Goal: Transaction & Acquisition: Purchase product/service

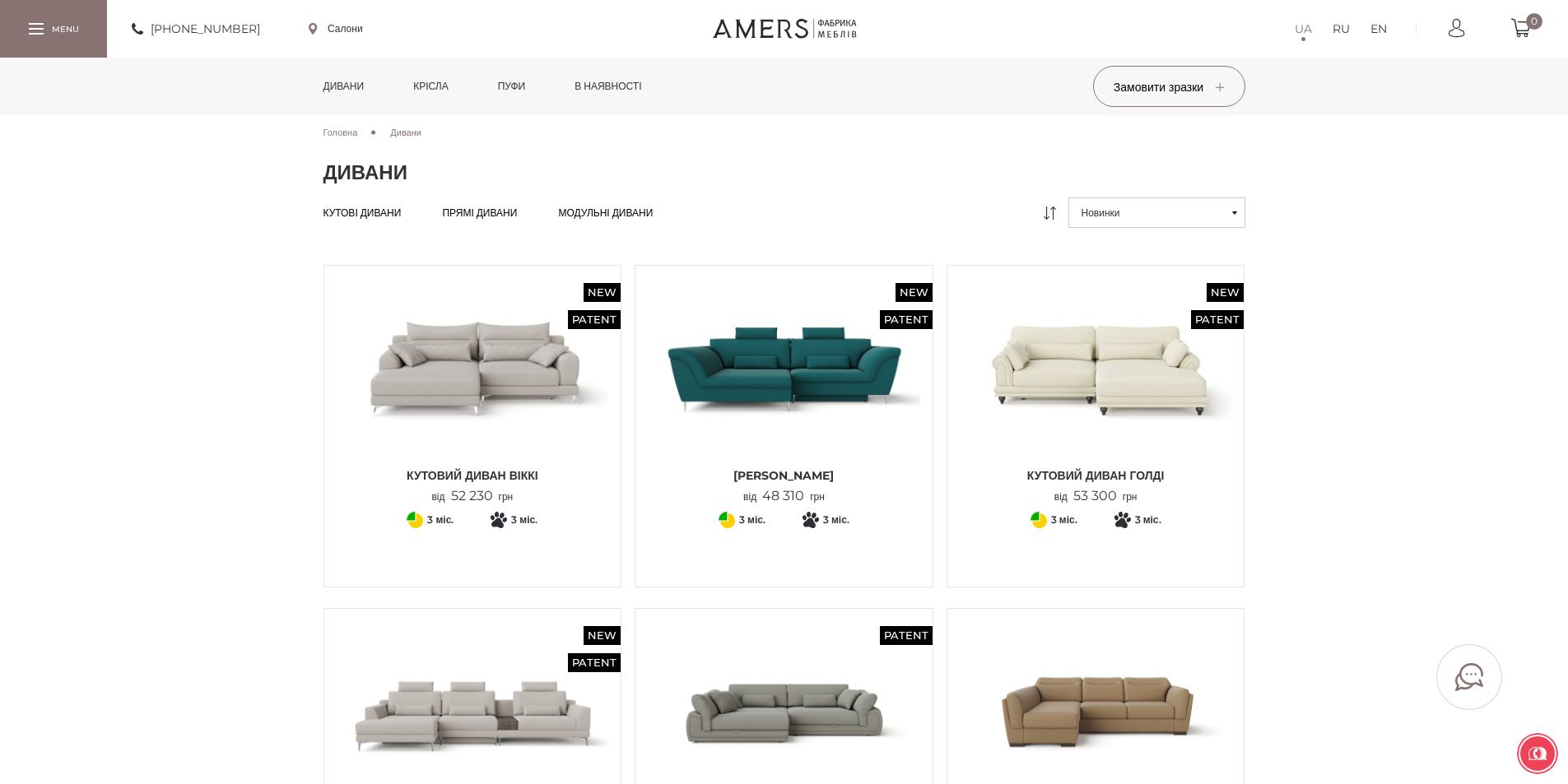
click at [18, 27] on div at bounding box center [53, 28] width 107 height 57
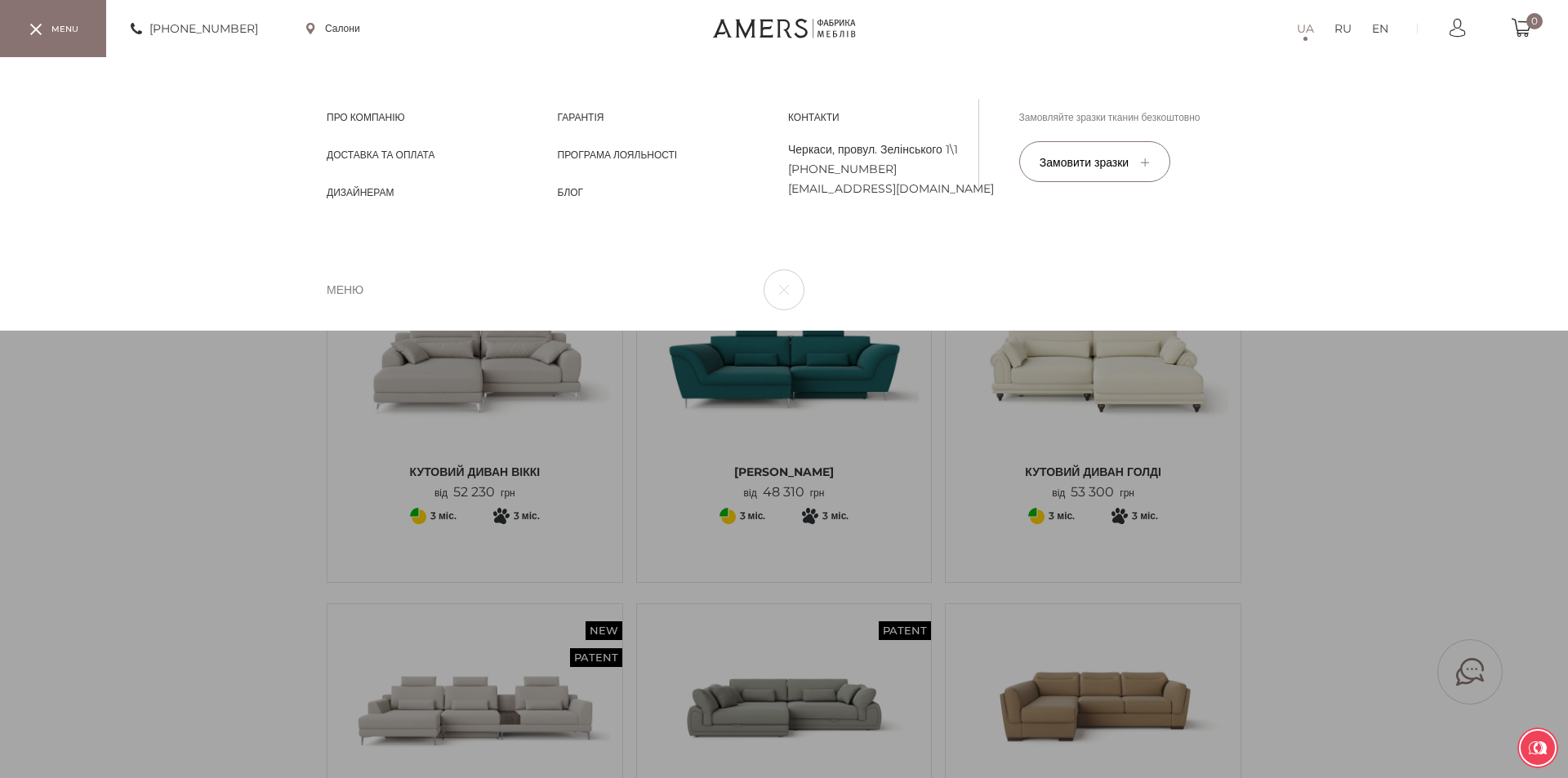
click at [491, 331] on div "UA RU EN Про компанію Про компанію Доставка та Оплата Доставка та Оплата [PERSO…" at bounding box center [784, 194] width 1568 height 274
click at [36, 34] on div at bounding box center [36, 30] width 11 height 11
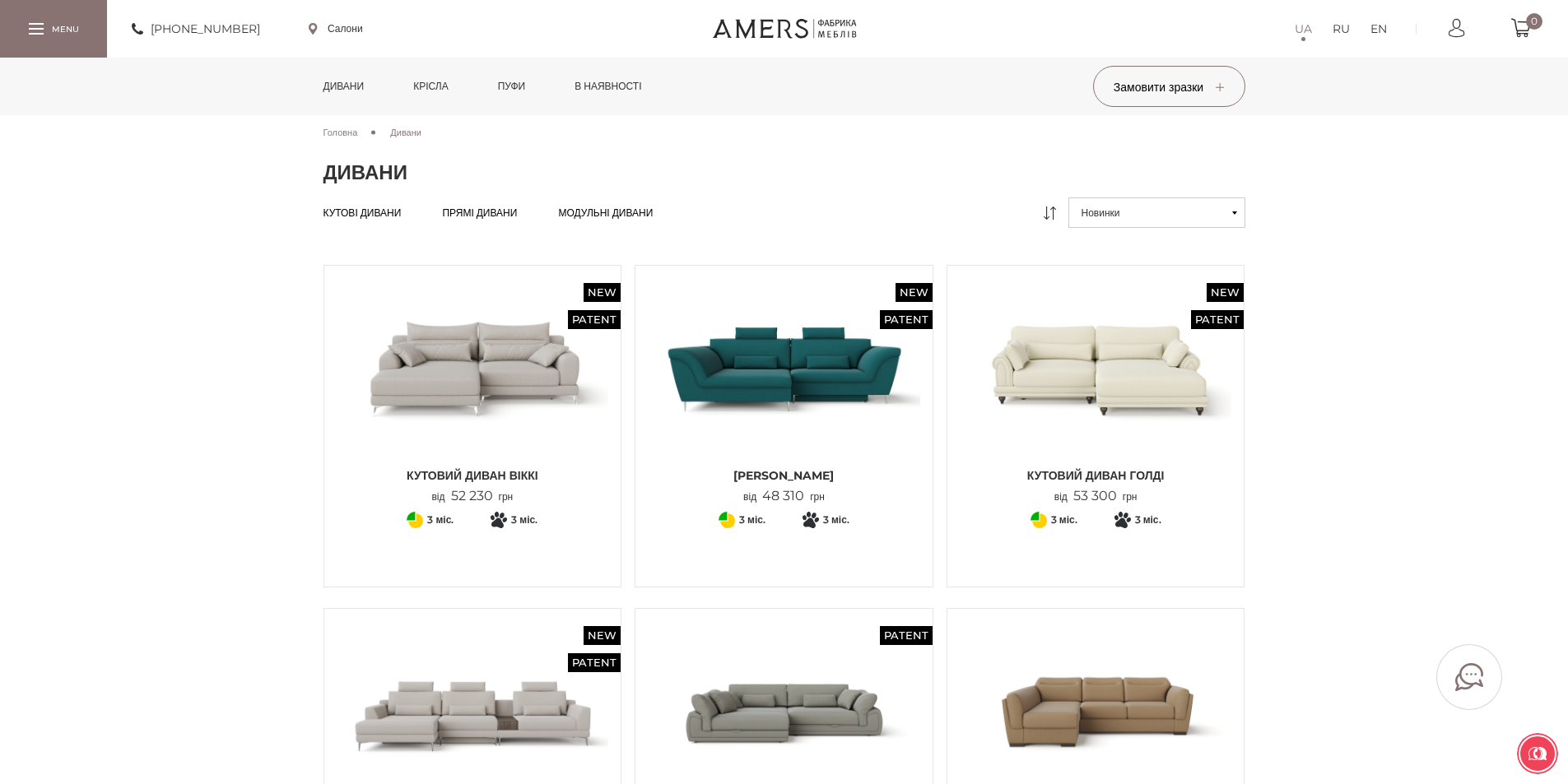
click at [468, 410] on img at bounding box center [473, 369] width 273 height 181
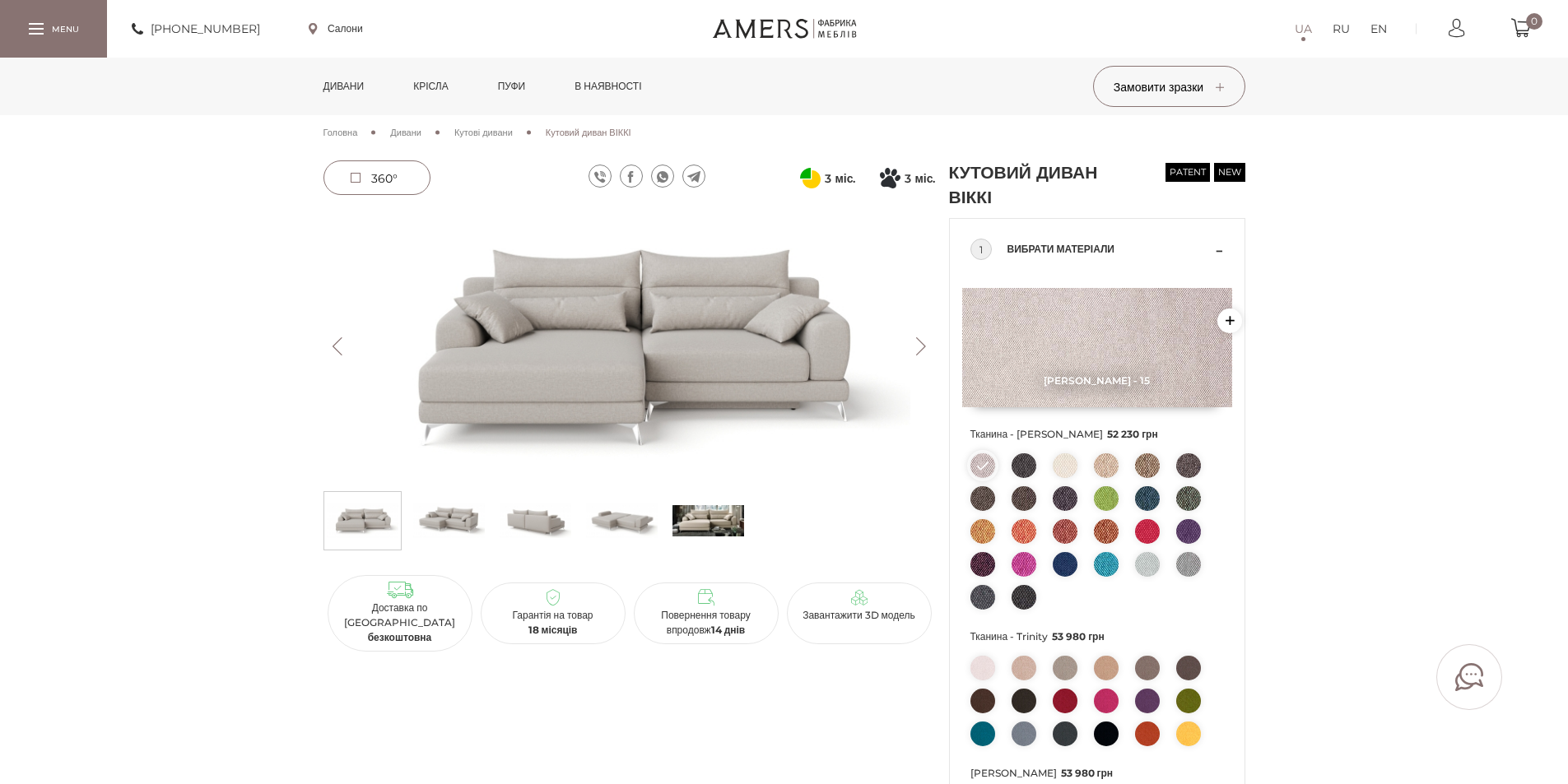
click at [518, 512] on img at bounding box center [535, 520] width 72 height 50
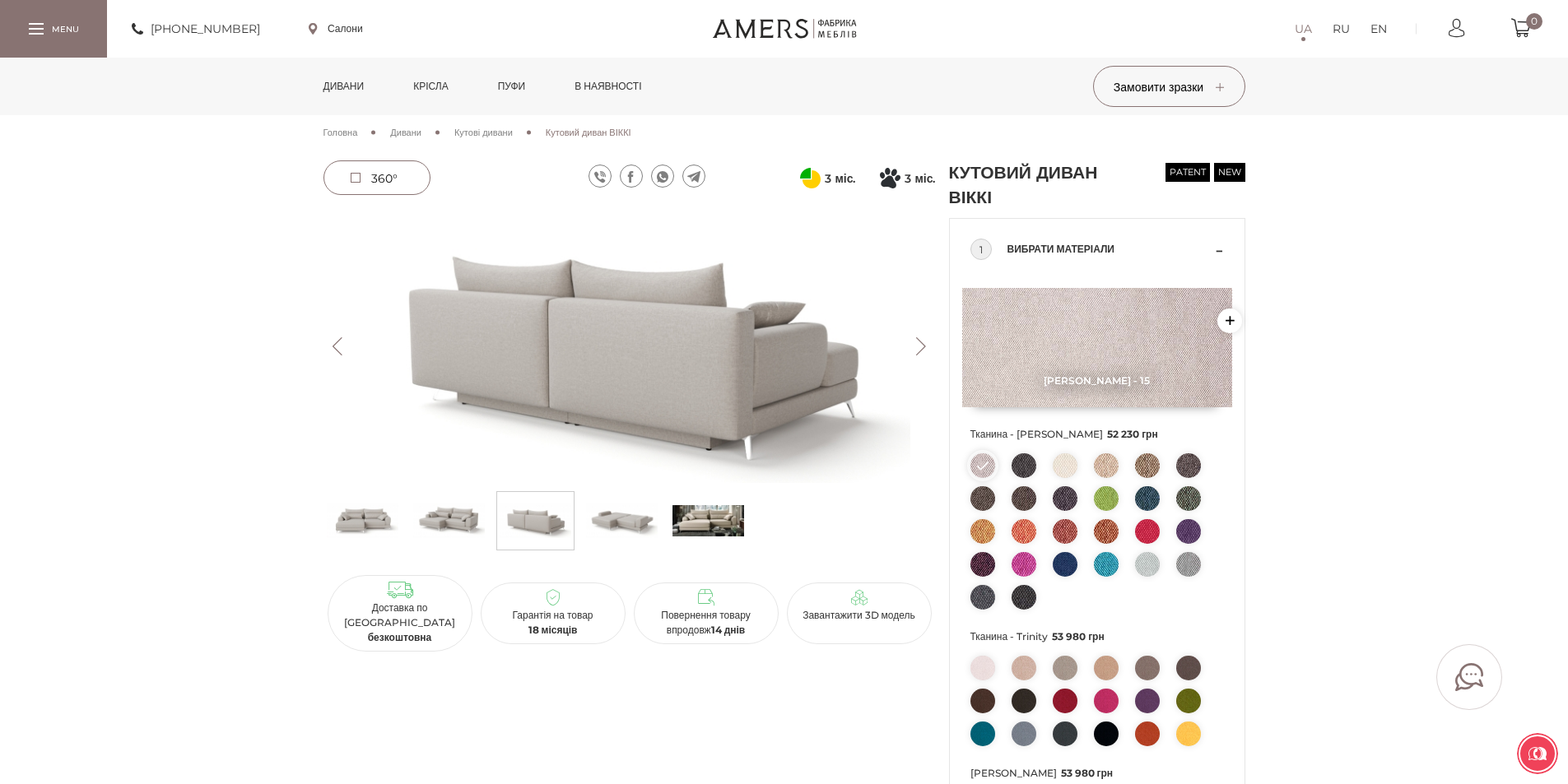
click at [459, 531] on img at bounding box center [449, 520] width 72 height 50
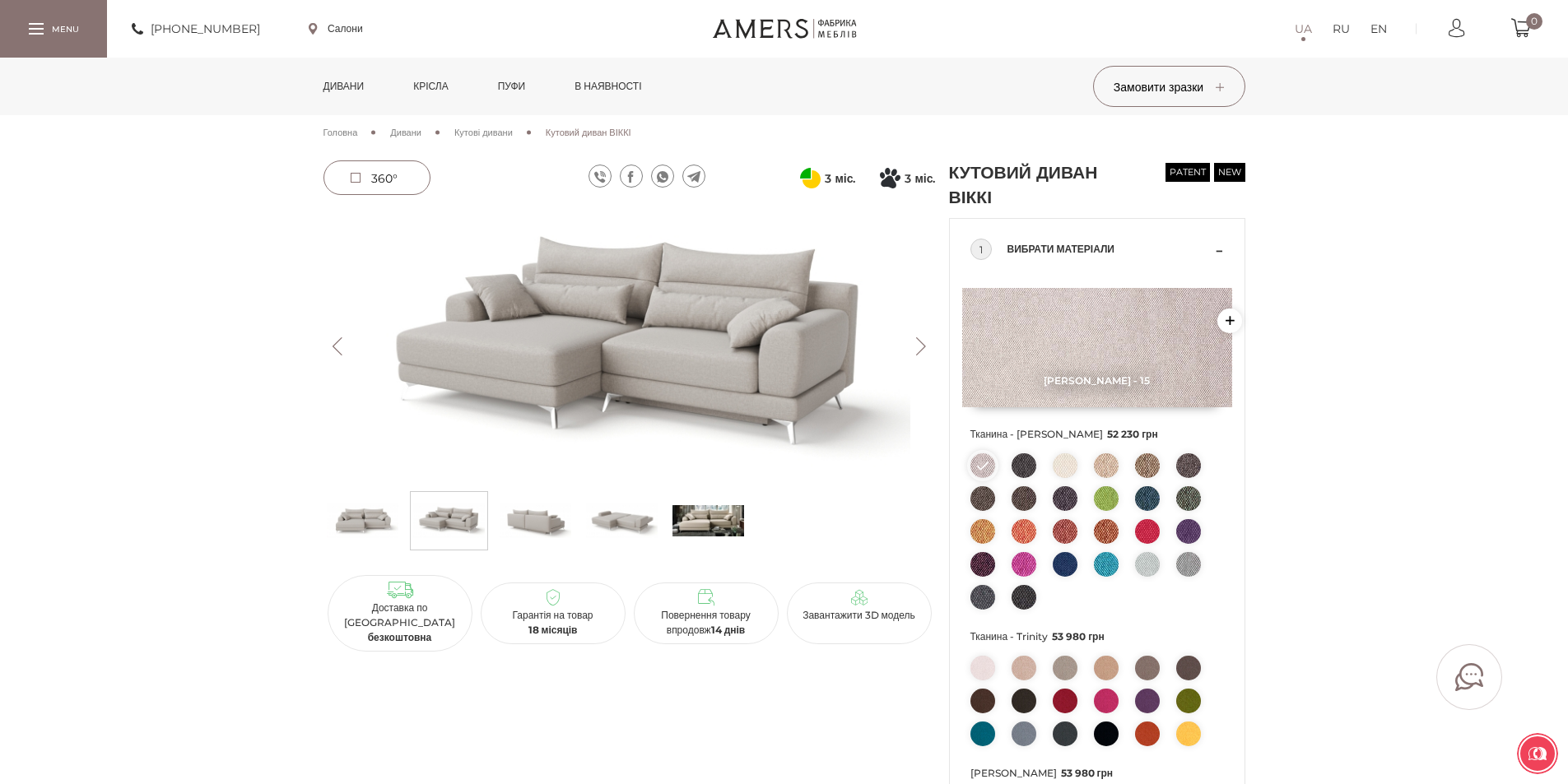
click at [526, 519] on img at bounding box center [535, 520] width 72 height 50
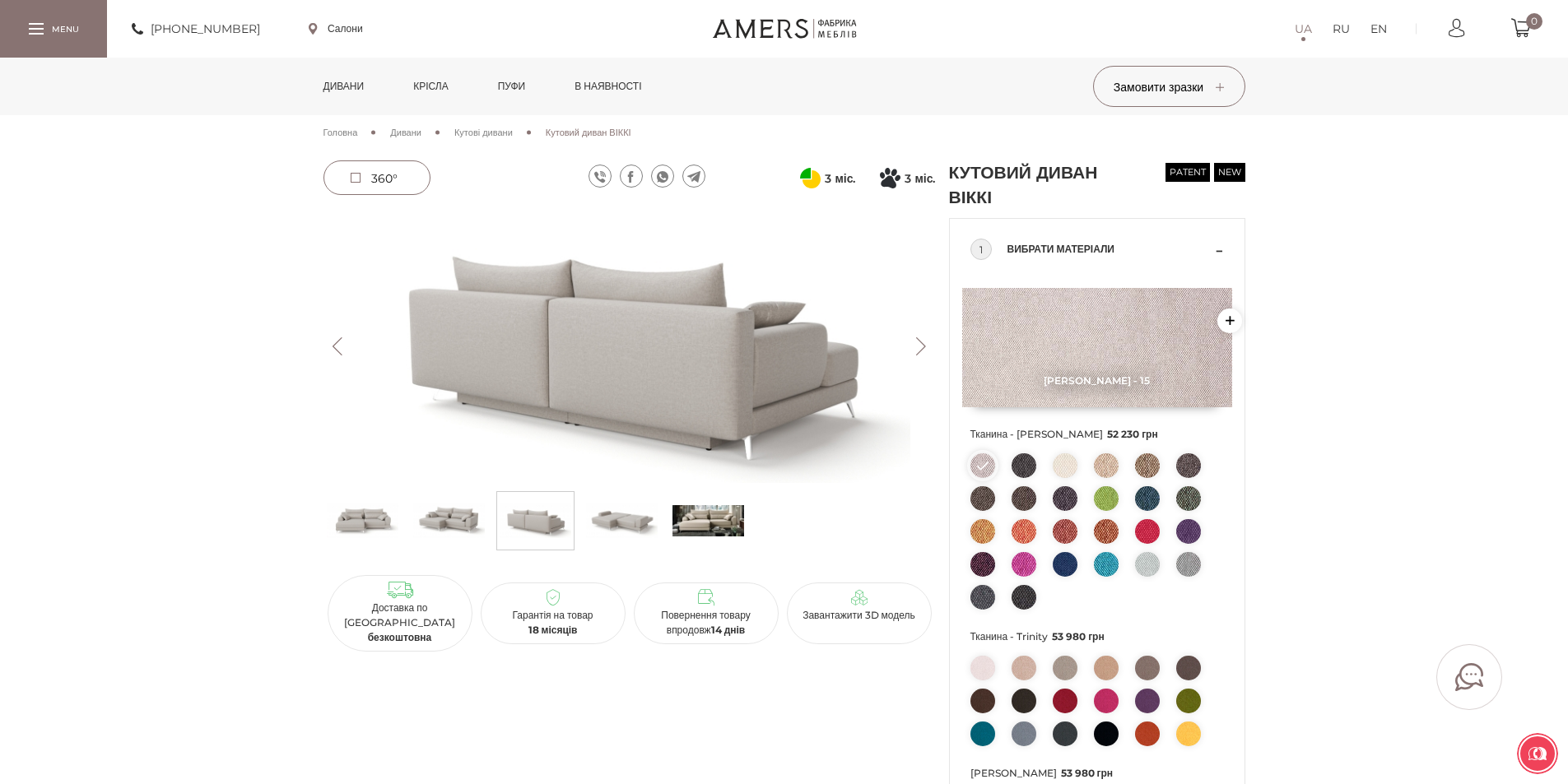
click at [637, 523] on img at bounding box center [621, 520] width 72 height 50
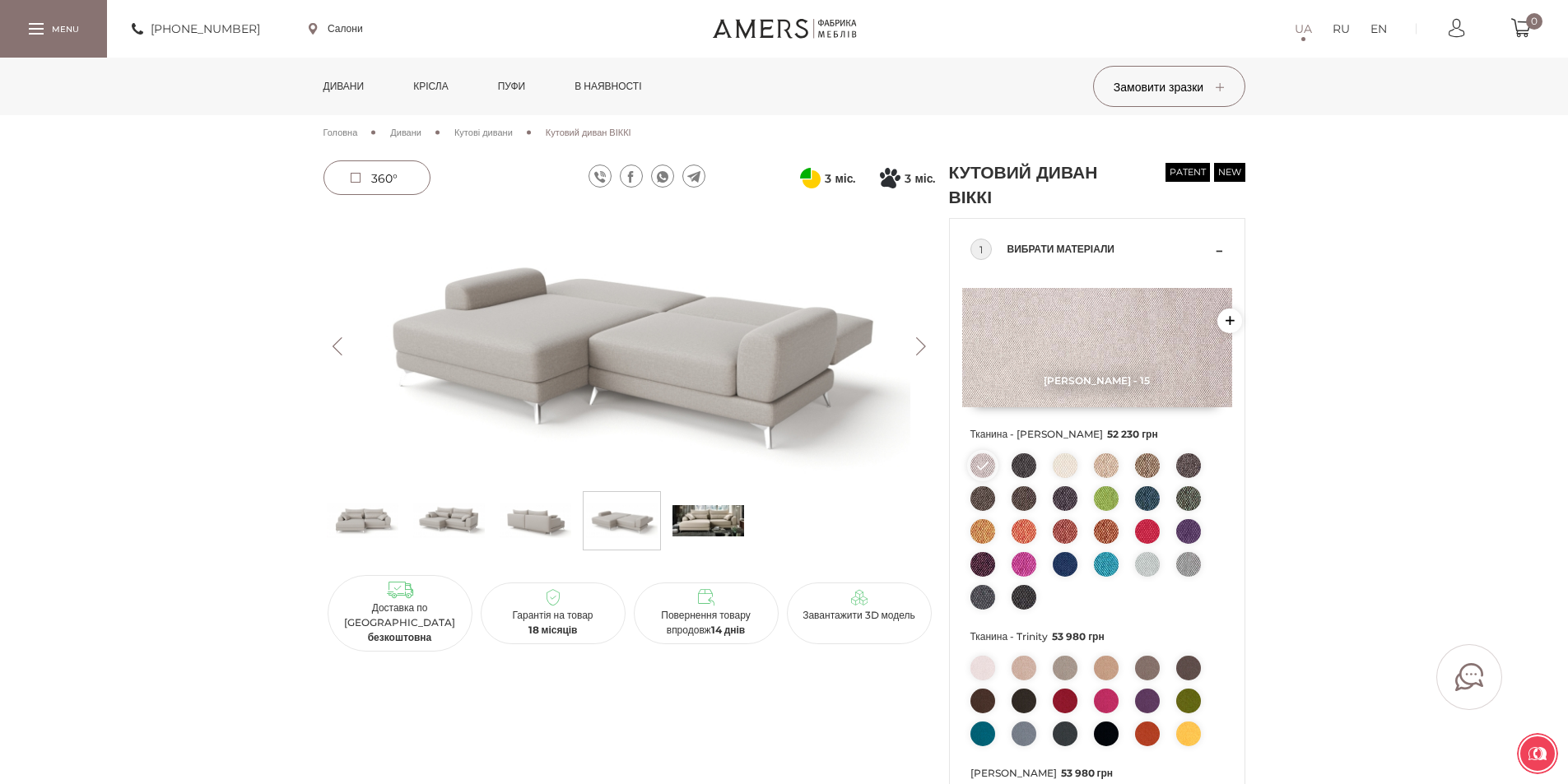
click at [739, 389] on img at bounding box center [629, 347] width 612 height 273
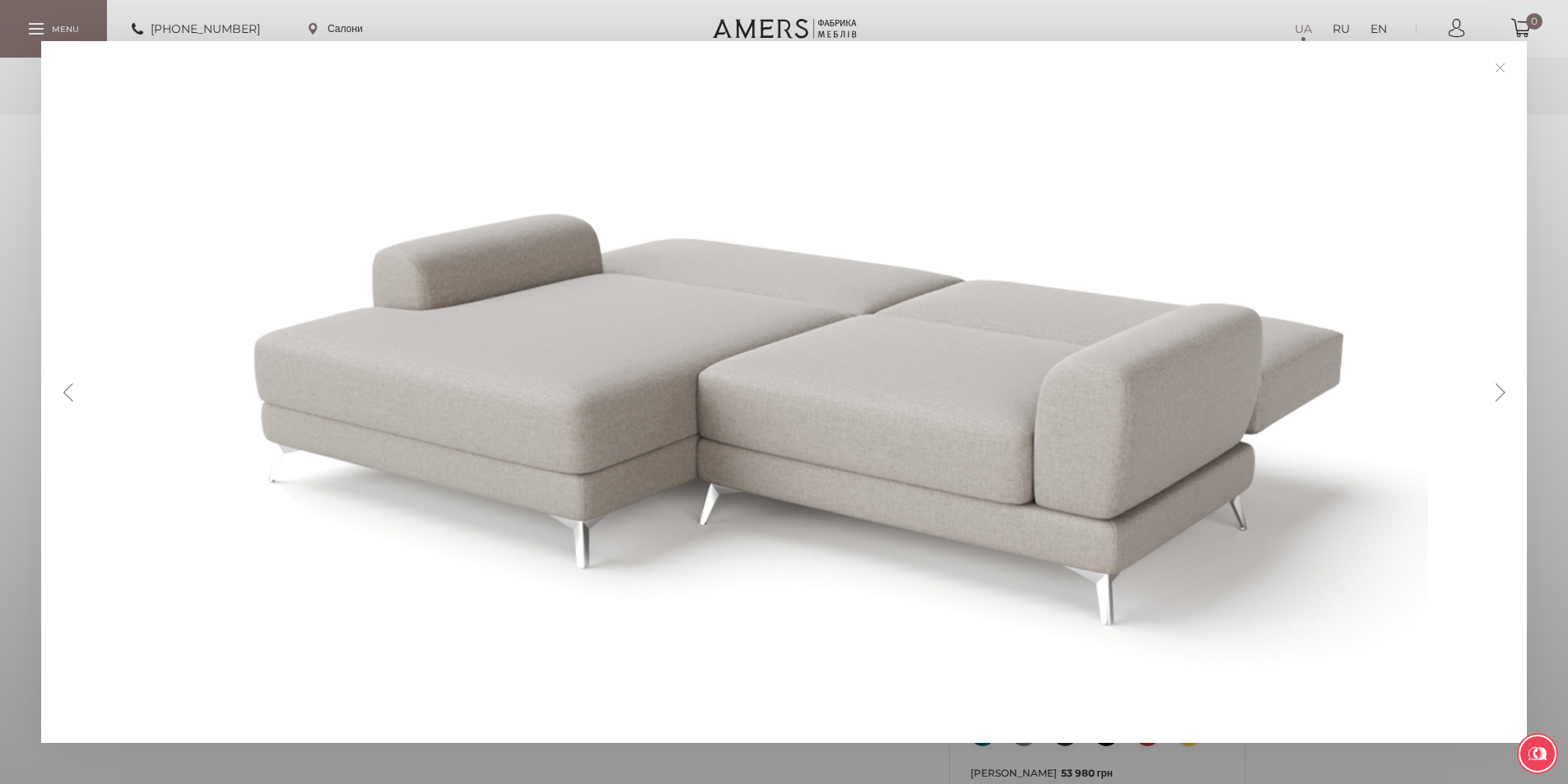
click at [57, 389] on button "Previous" at bounding box center [67, 392] width 29 height 18
